Goal: Task Accomplishment & Management: Complete application form

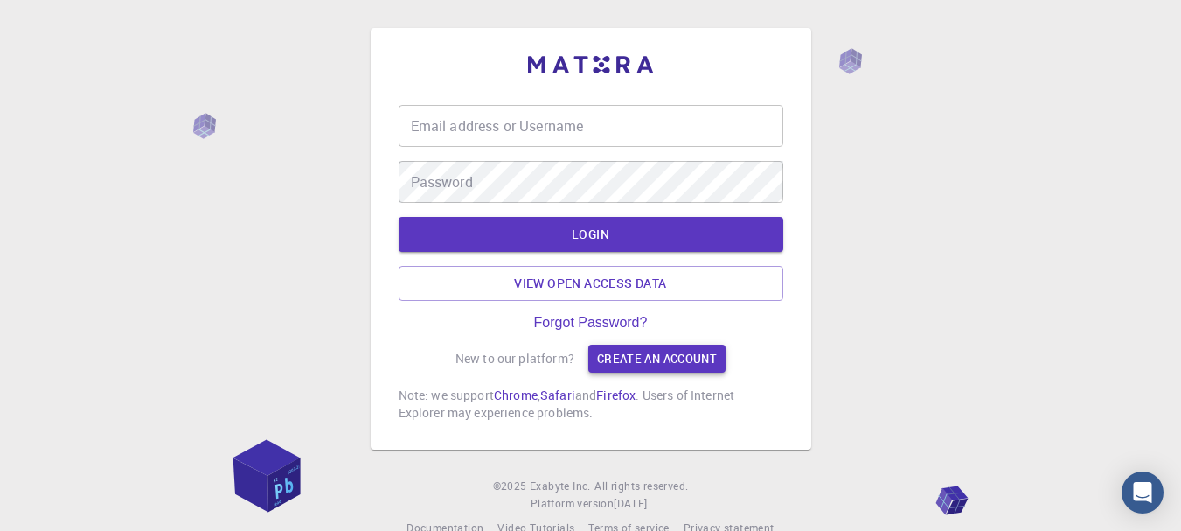
click at [687, 365] on link "Create an account" at bounding box center [656, 358] width 137 height 28
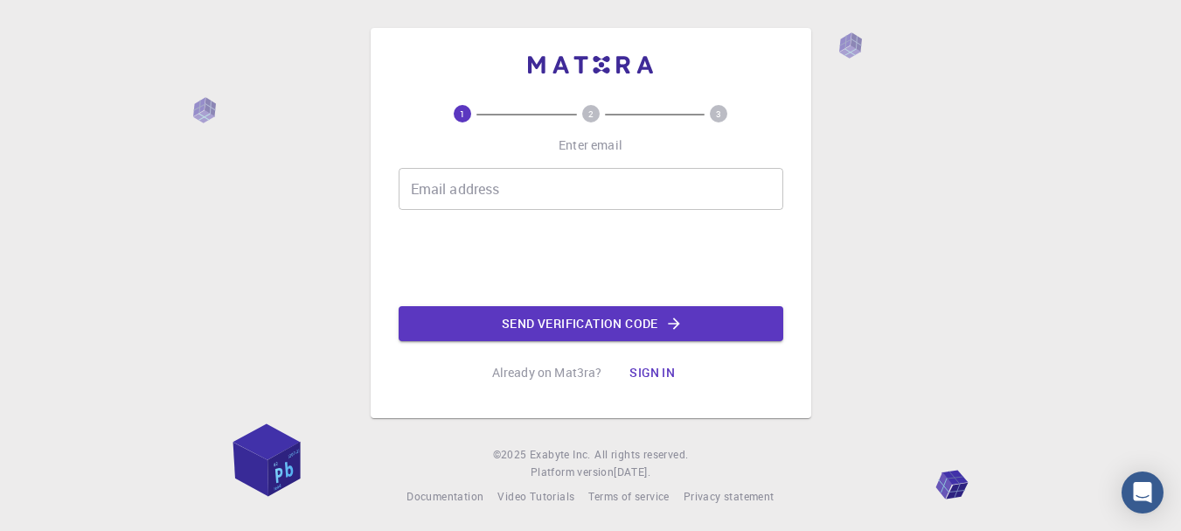
click at [469, 194] on div "Email address Email address" at bounding box center [591, 189] width 385 height 42
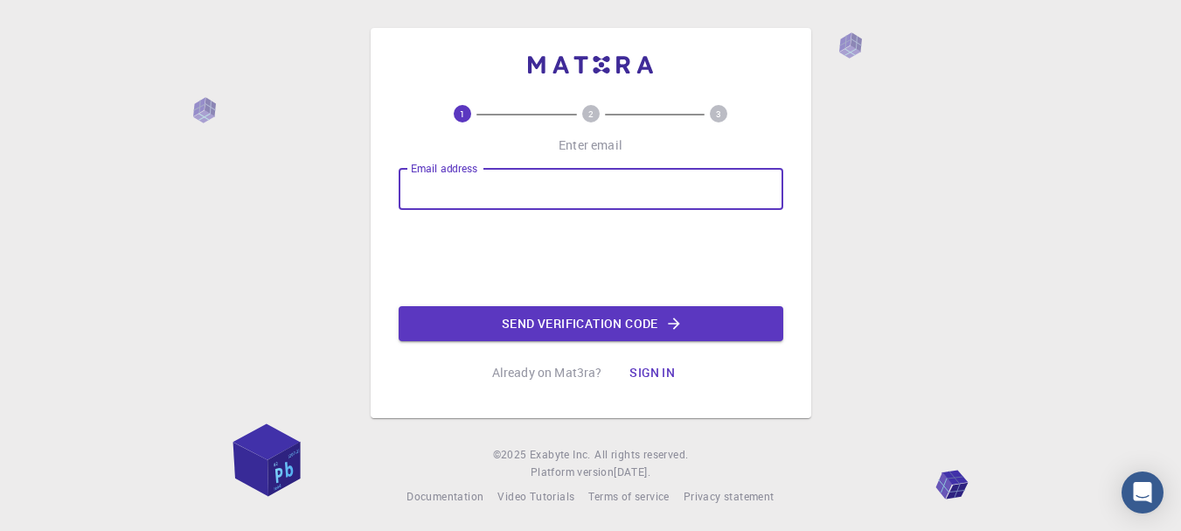
type input "[EMAIL_ADDRESS][DOMAIN_NAME]"
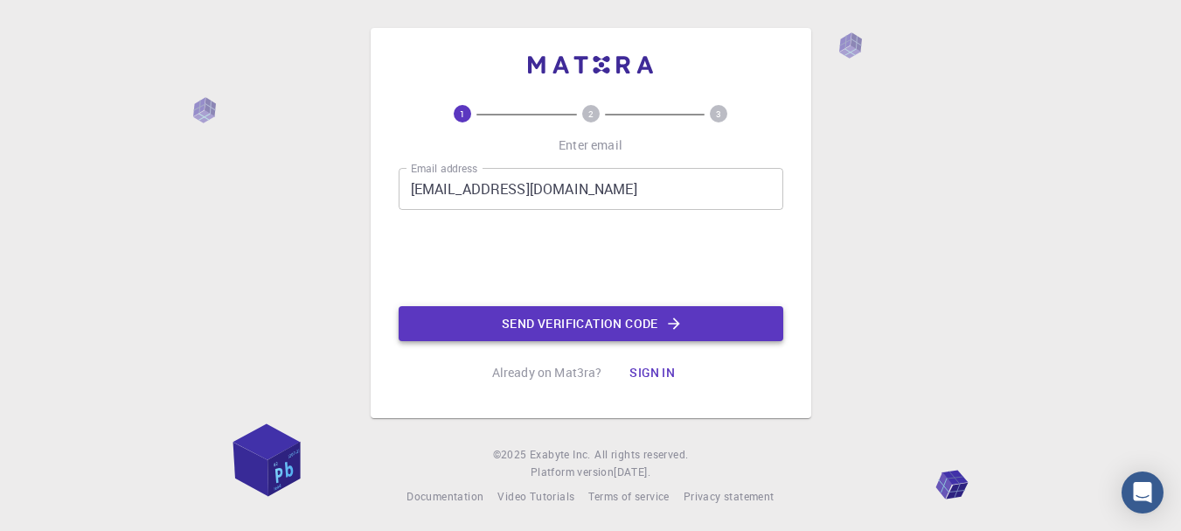
click at [561, 329] on button "Send verification code" at bounding box center [591, 323] width 385 height 35
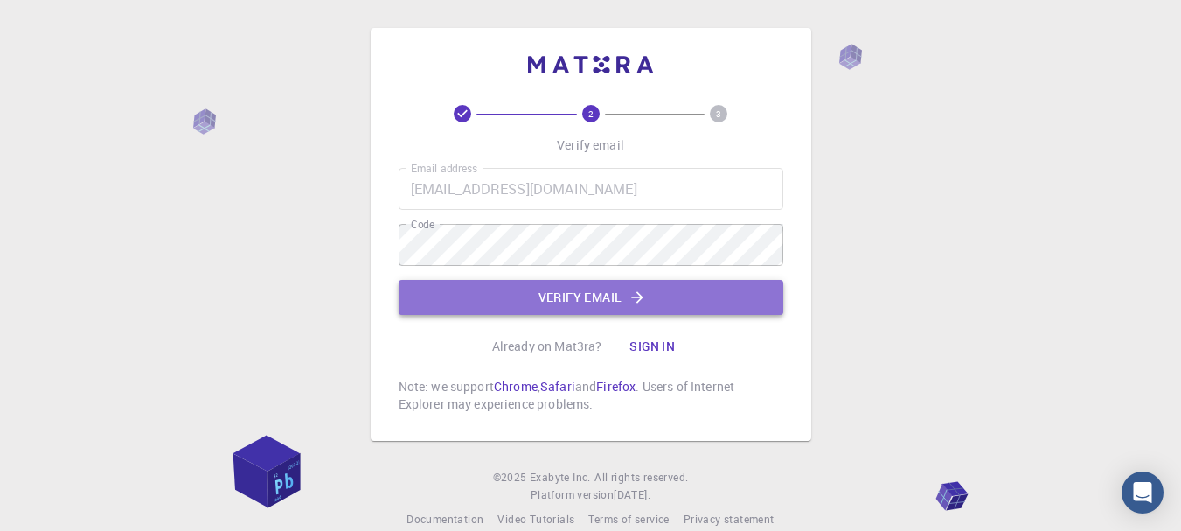
click at [552, 300] on button "Verify email" at bounding box center [591, 297] width 385 height 35
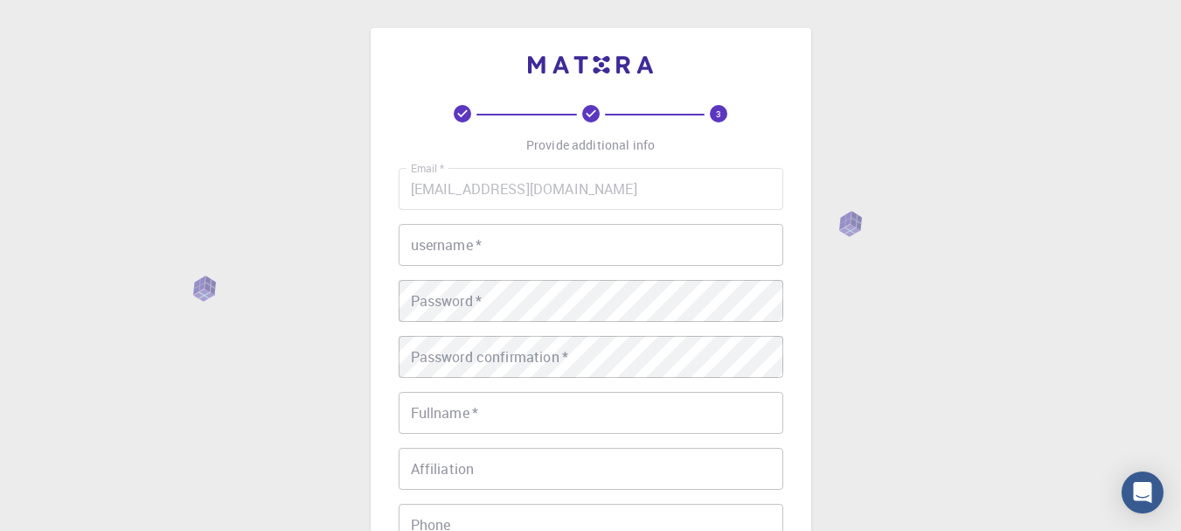
click at [430, 249] on input "username   *" at bounding box center [591, 245] width 385 height 42
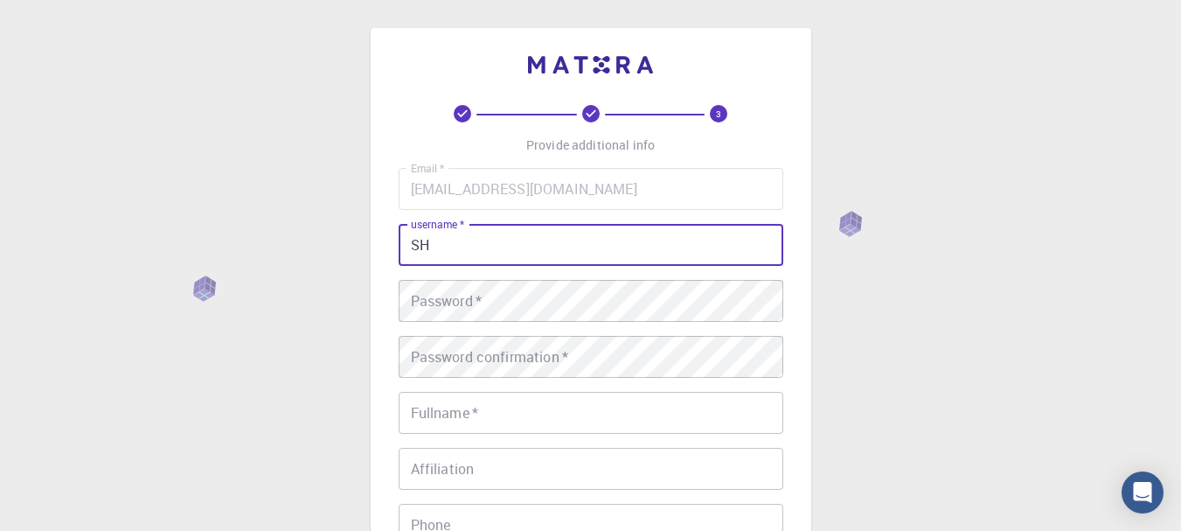
type input "S"
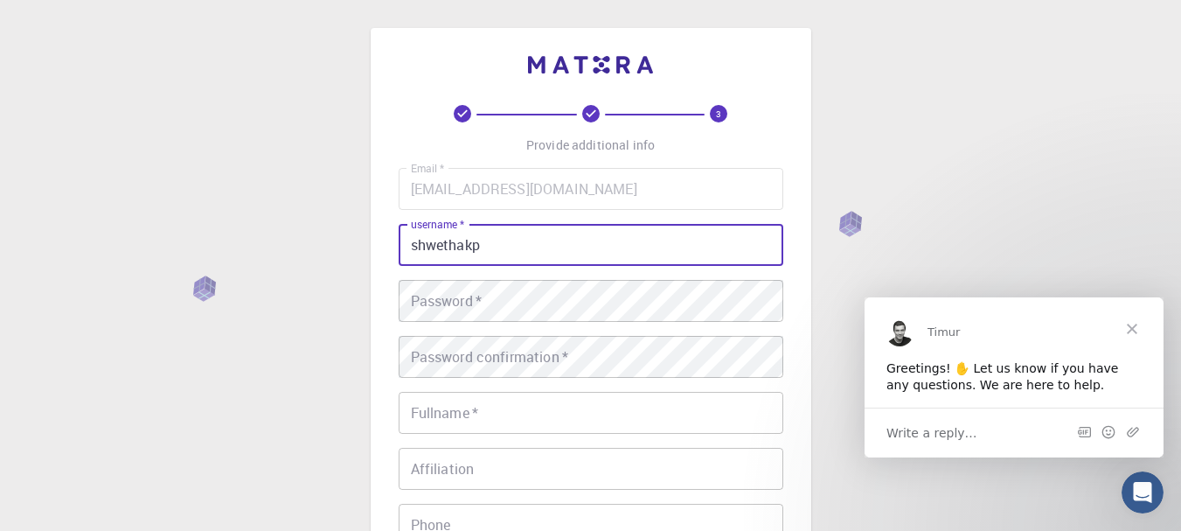
type input "shwethakp"
click at [432, 300] on div "Password   * Password   *" at bounding box center [591, 301] width 385 height 42
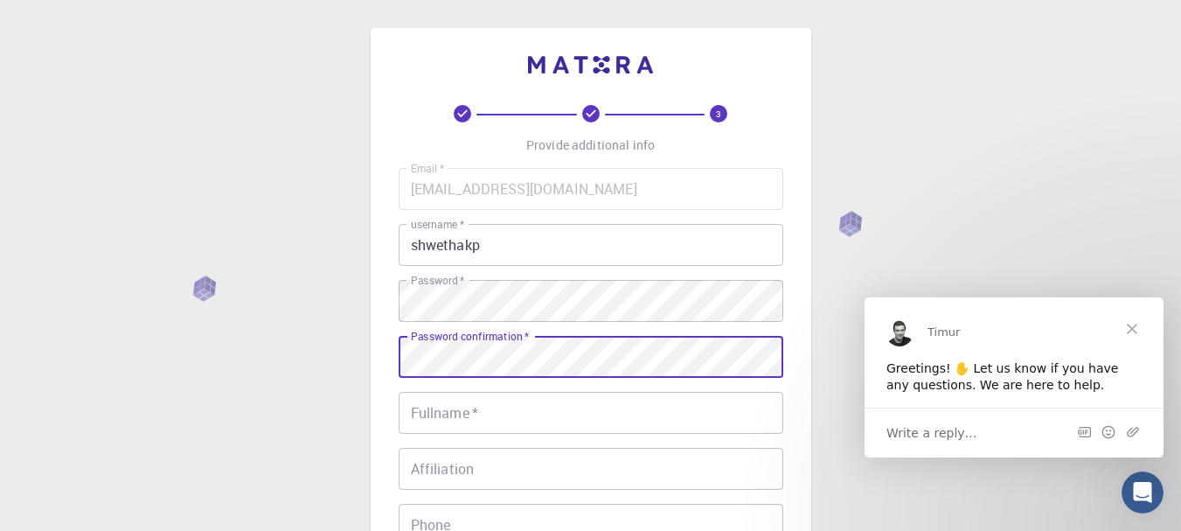
click at [440, 411] on div "Fullname   * Fullname   *" at bounding box center [591, 413] width 385 height 42
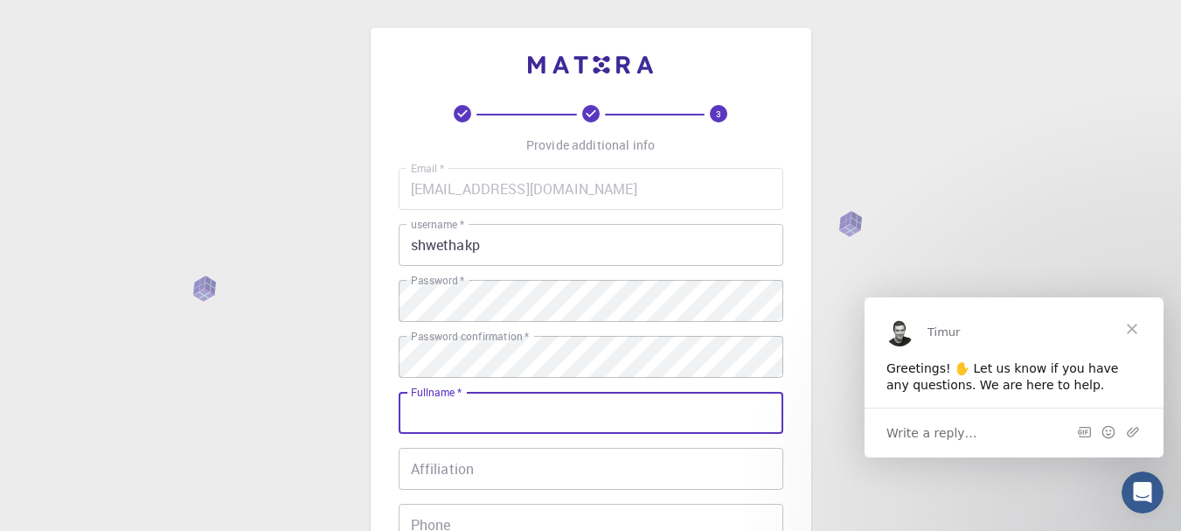
type input "[PERSON_NAME] K P"
type input "09916316164"
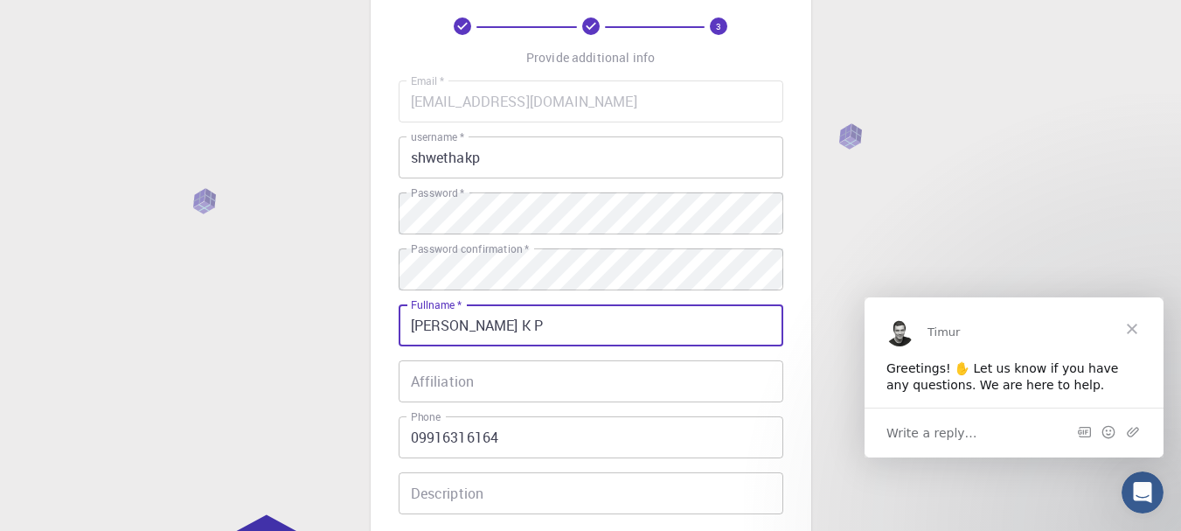
click at [482, 388] on input "Affiliation" at bounding box center [591, 381] width 385 height 42
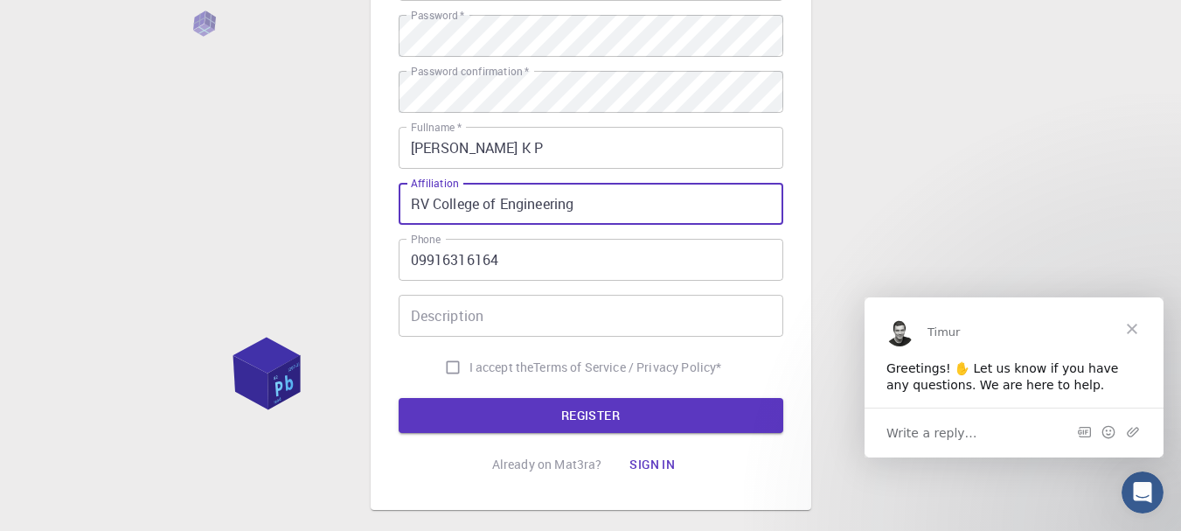
scroll to position [350, 0]
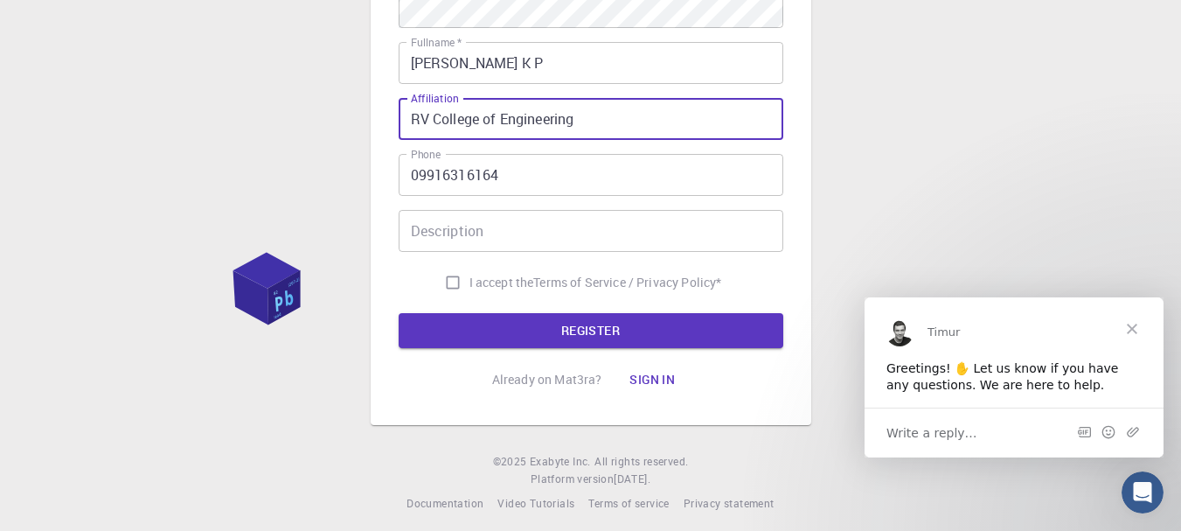
type input "RV College of Engineering"
click at [441, 281] on input "I accept the Terms of Service / Privacy Policy *" at bounding box center [452, 282] width 33 height 33
checkbox input "true"
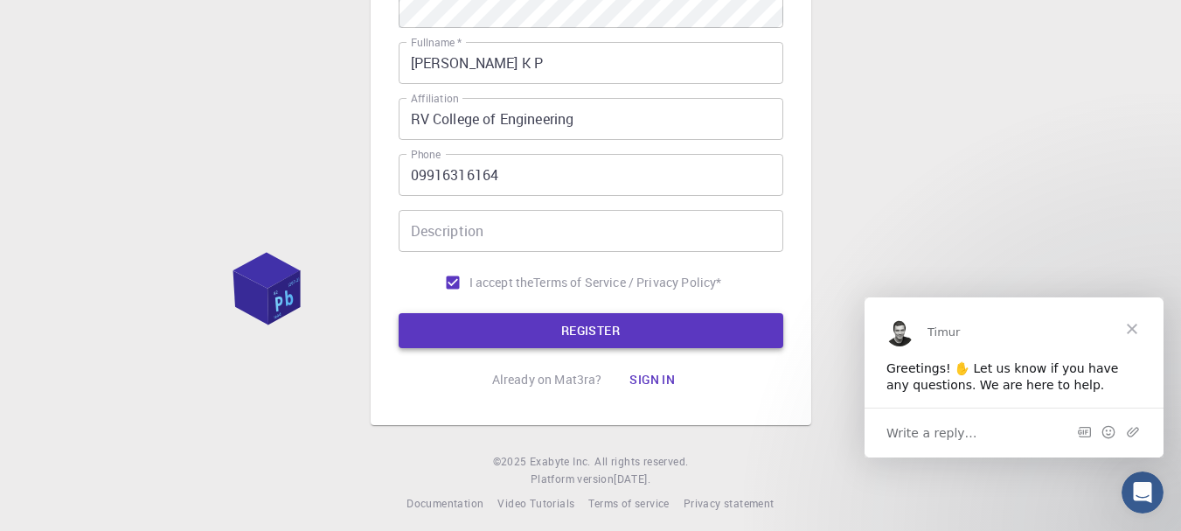
click at [521, 326] on button "REGISTER" at bounding box center [591, 330] width 385 height 35
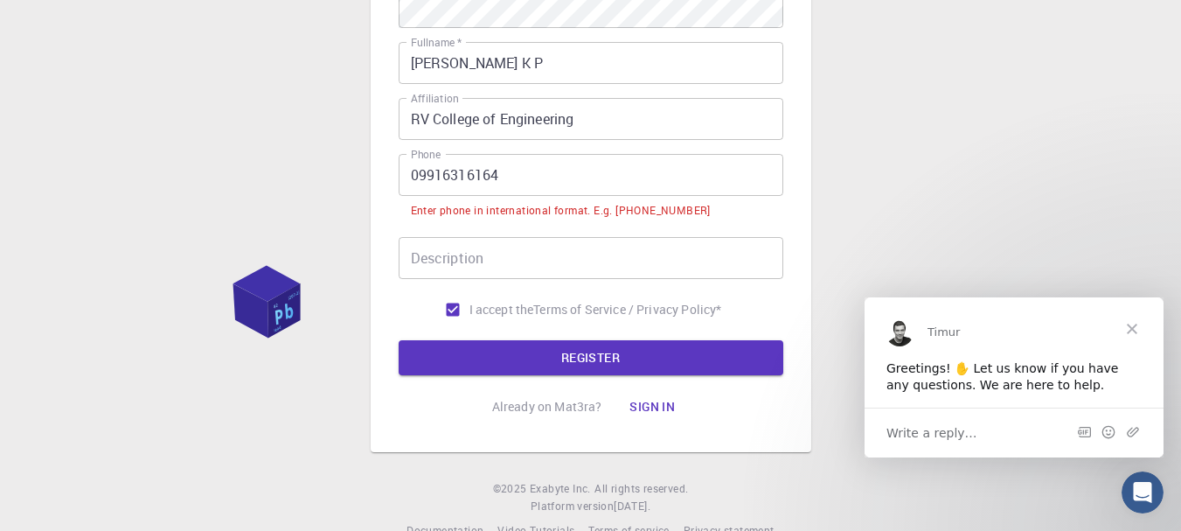
click at [415, 173] on input "09916316164" at bounding box center [591, 175] width 385 height 42
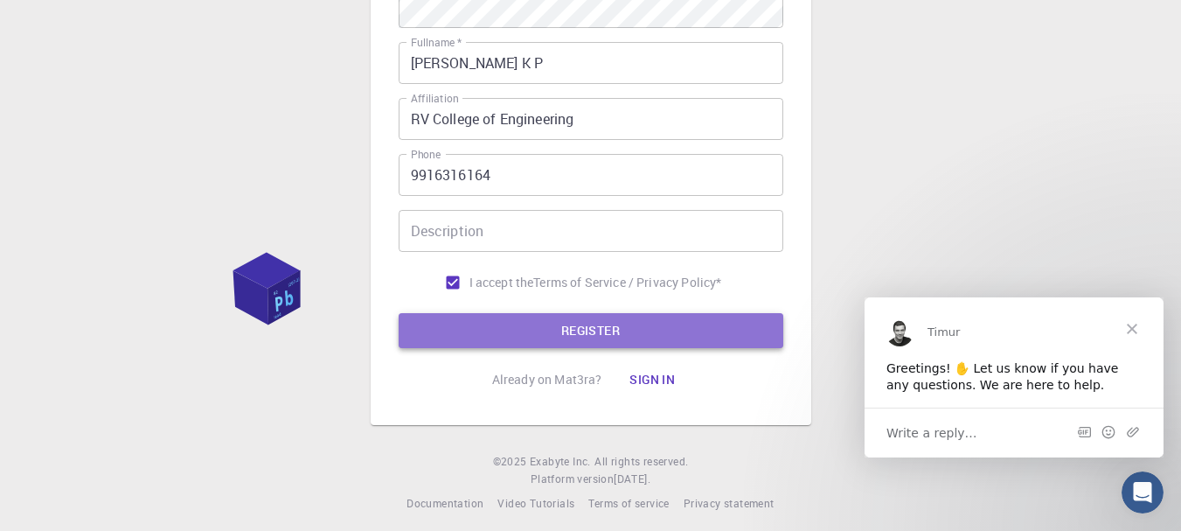
click at [566, 338] on button "REGISTER" at bounding box center [591, 330] width 385 height 35
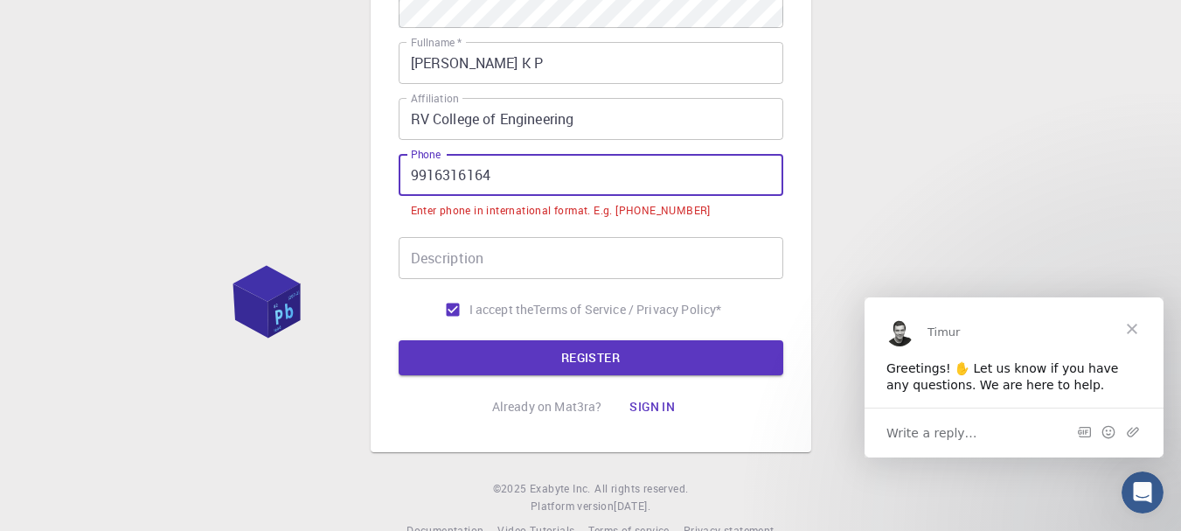
click at [410, 174] on input "9916316164" at bounding box center [591, 175] width 385 height 42
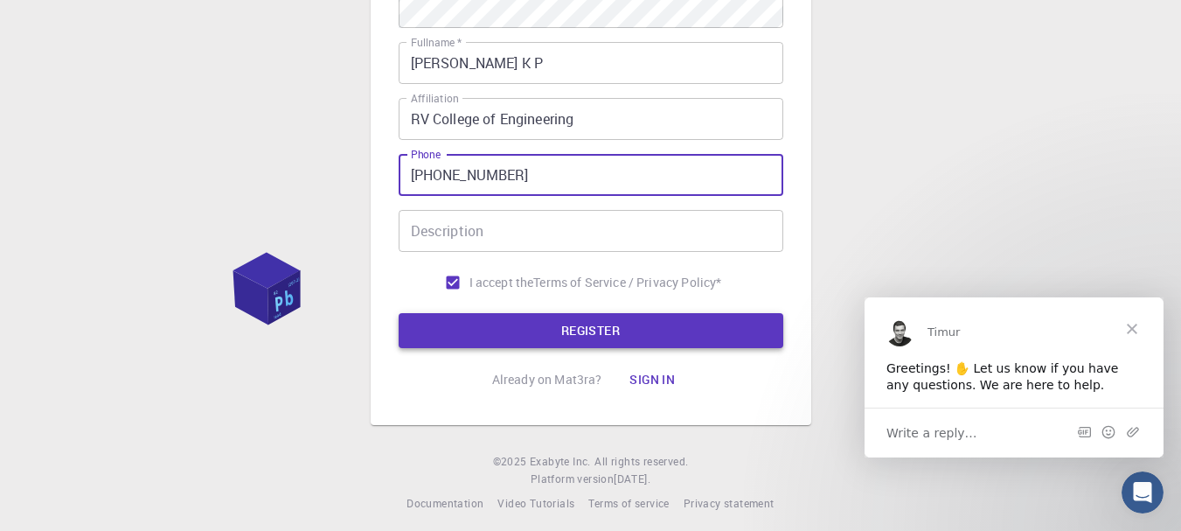
type input "[PHONE_NUMBER]"
click at [645, 321] on button "REGISTER" at bounding box center [591, 330] width 385 height 35
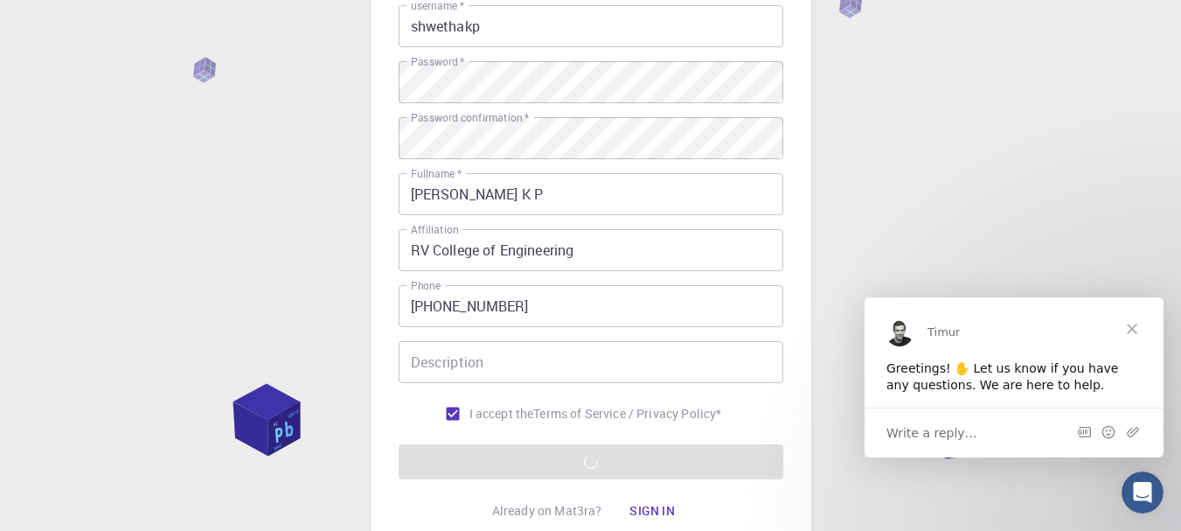
scroll to position [359, 0]
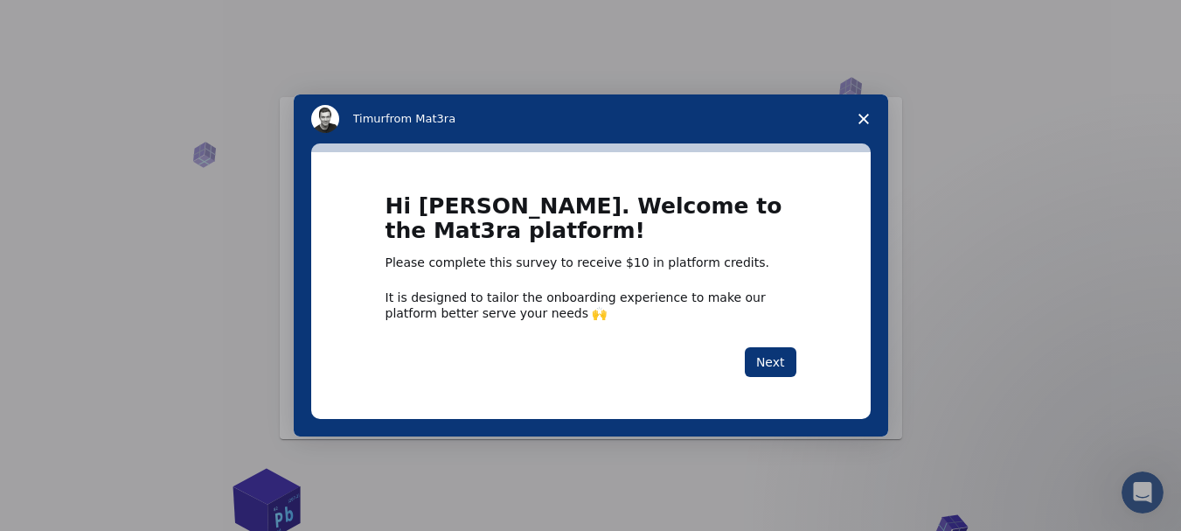
click at [861, 115] on icon "Close survey" at bounding box center [863, 119] width 10 height 10
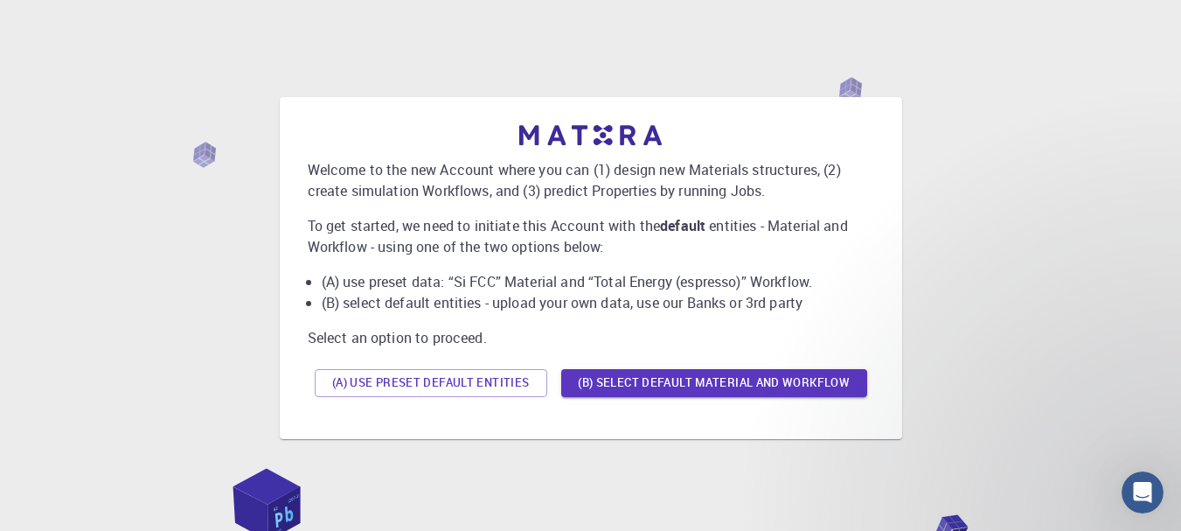
scroll to position [87, 0]
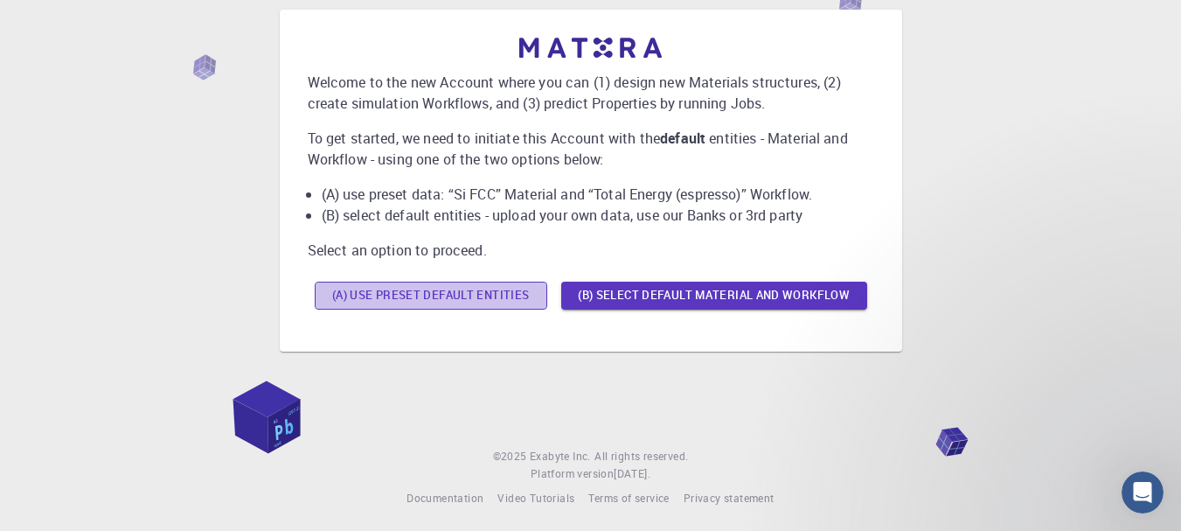
click at [447, 295] on button "(A) Use preset default entities" at bounding box center [431, 295] width 233 height 28
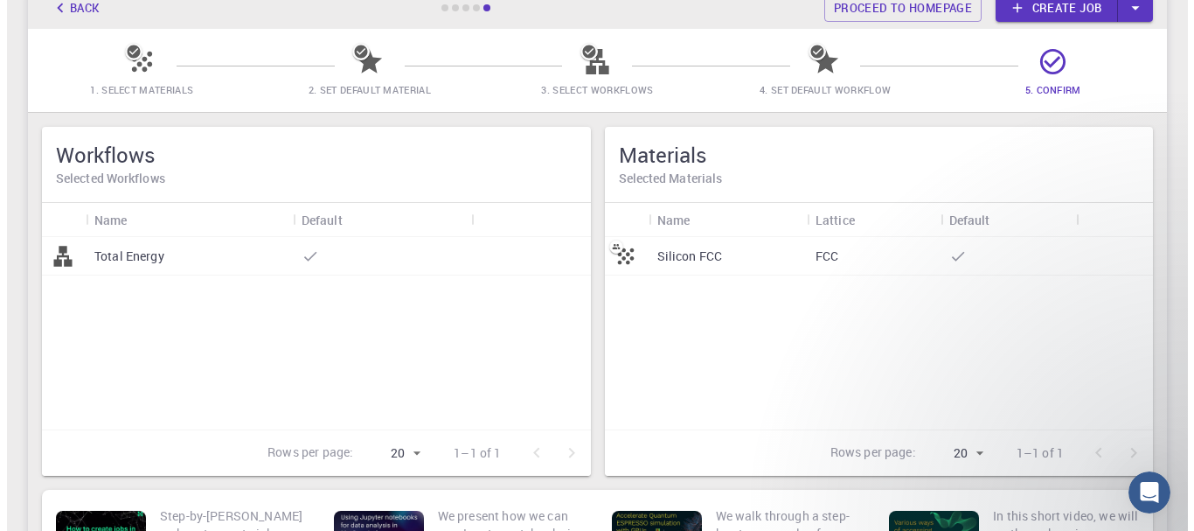
scroll to position [0, 0]
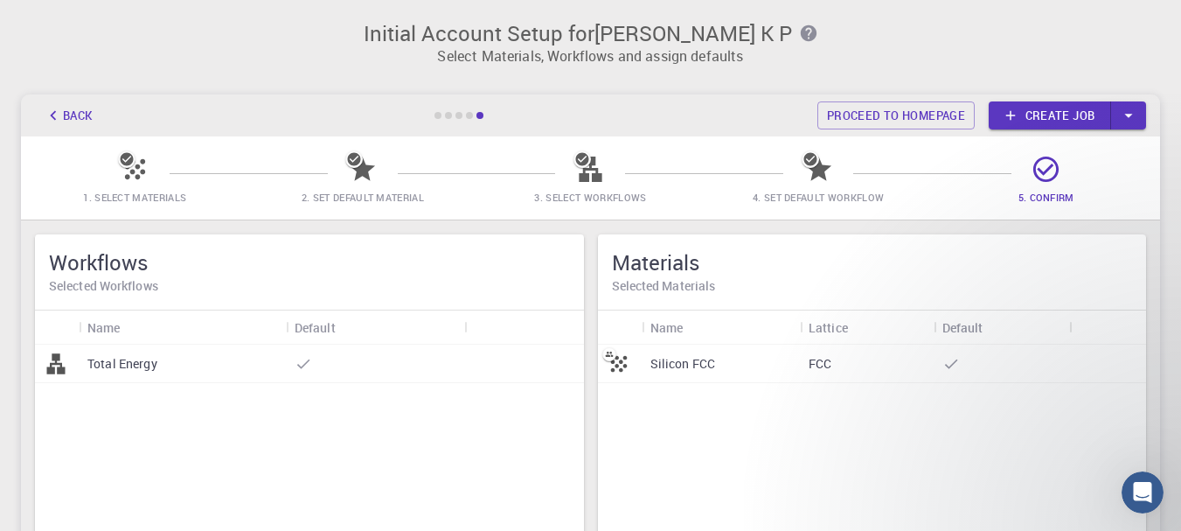
click at [133, 171] on icon at bounding box center [135, 169] width 20 height 20
click at [1043, 165] on icon at bounding box center [1046, 169] width 31 height 31
click at [301, 360] on icon at bounding box center [303, 363] width 17 height 17
